Goal: Find specific page/section: Find specific page/section

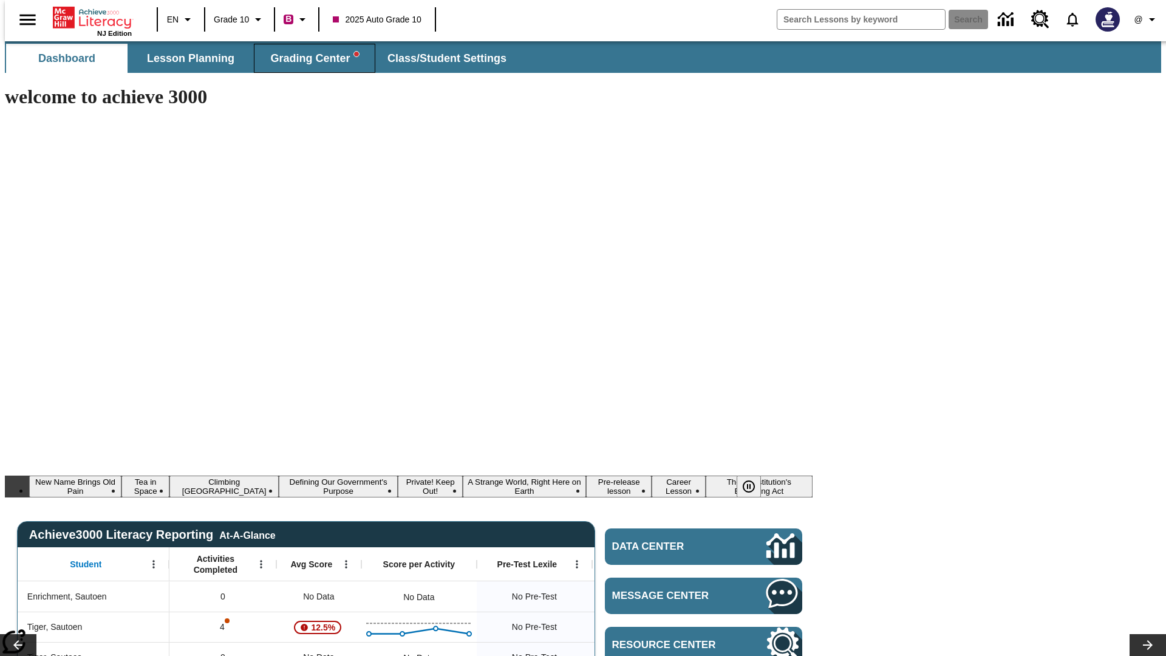
click at [310, 58] on span "Grading Center" at bounding box center [314, 59] width 88 height 14
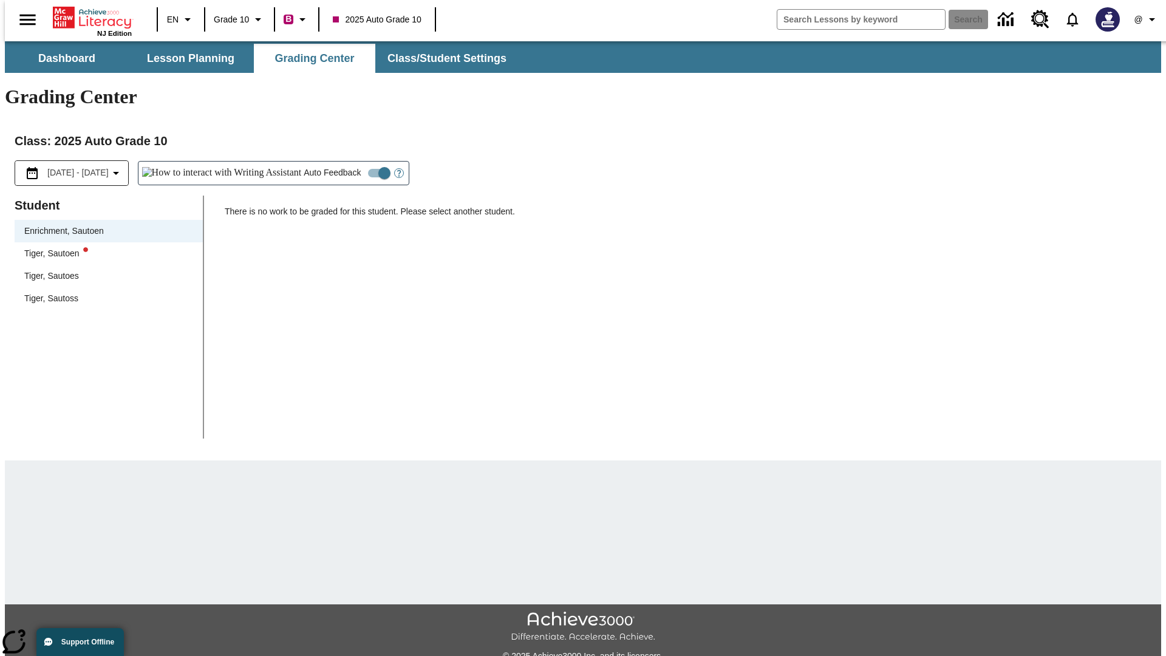
click at [104, 247] on div "Tiger, Sautoen" at bounding box center [108, 253] width 169 height 13
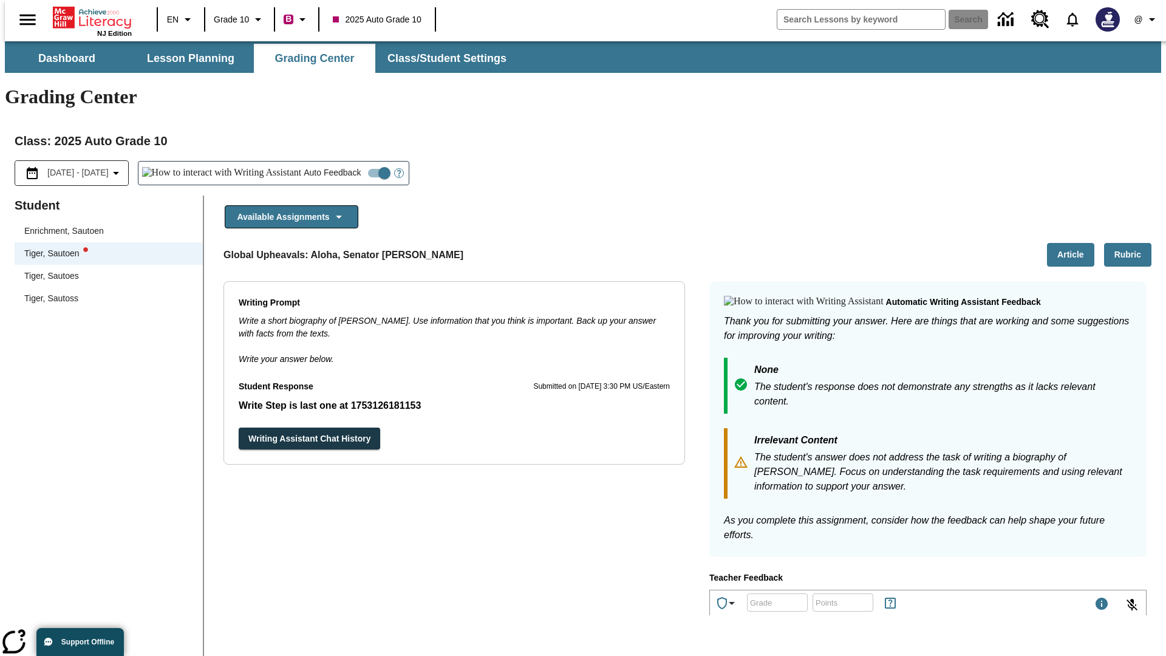
scroll to position [210, 0]
